Goal: Task Accomplishment & Management: Use online tool/utility

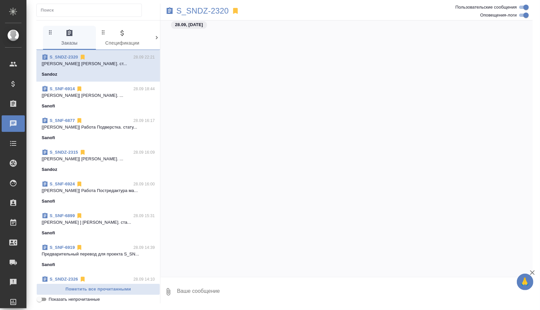
scroll to position [10534, 0]
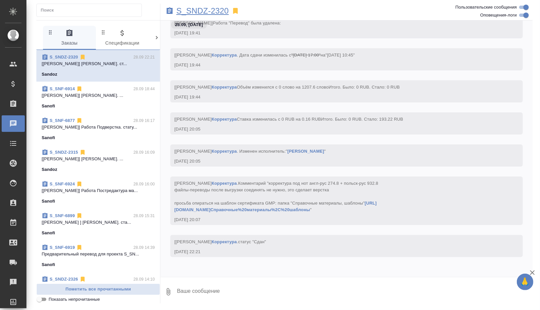
click at [223, 10] on p "S_SNDZ-2320" at bounding box center [202, 11] width 53 height 7
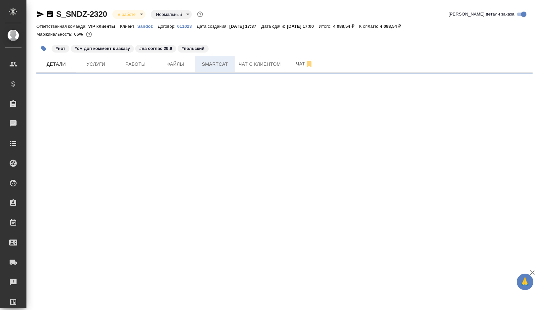
select select "RU"
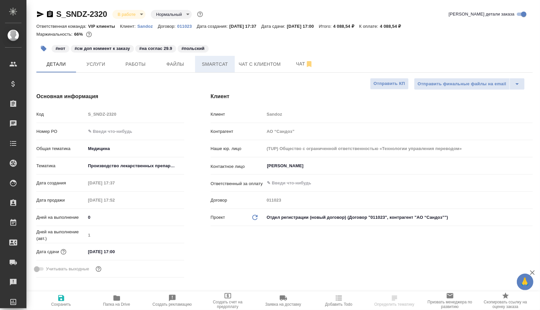
click at [223, 59] on button "Smartcat" at bounding box center [215, 64] width 40 height 17
type input "Горшкова Валентина"
type input "Комаров Роман"
type textarea "x"
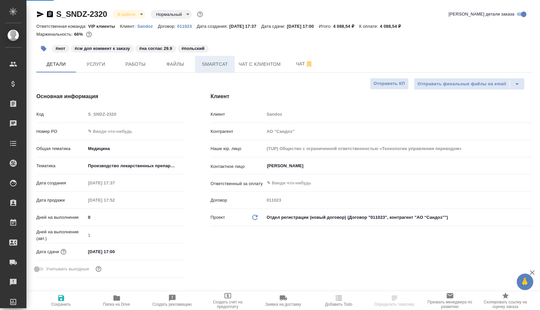
type textarea "x"
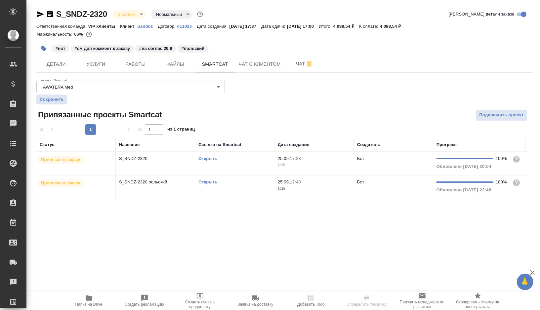
click at [251, 163] on td "Открыть" at bounding box center [234, 163] width 79 height 23
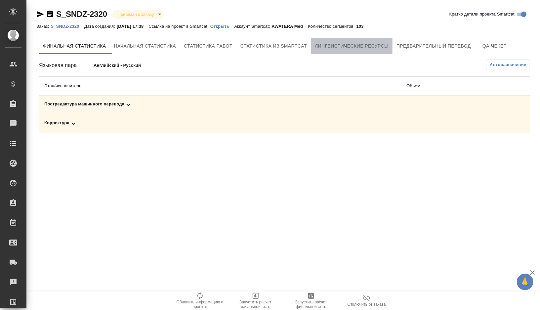
click at [378, 52] on button "Лингвистические ресурсы" at bounding box center [352, 46] width 82 height 16
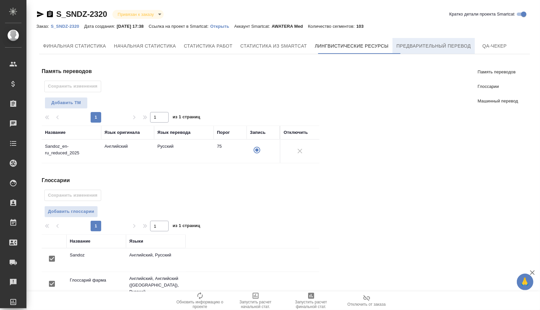
click at [432, 45] on span "Предварительный перевод" at bounding box center [434, 46] width 74 height 8
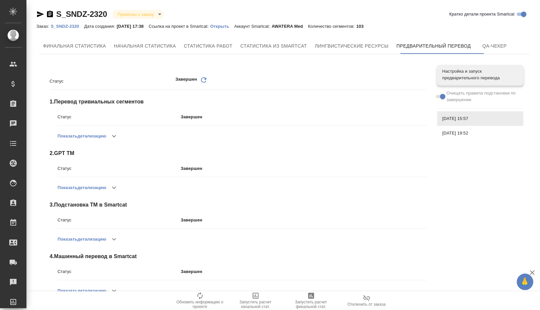
click at [234, 27] on p "Открыть" at bounding box center [222, 26] width 24 height 5
